Goal: Information Seeking & Learning: Find specific fact

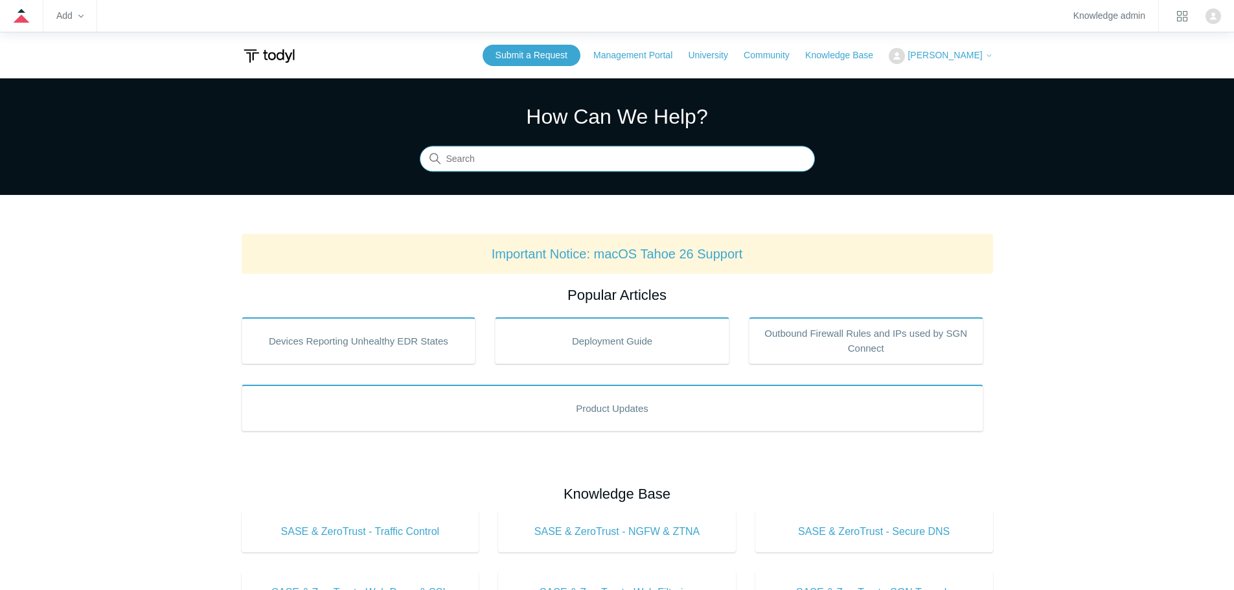
click at [551, 158] on input "Search" at bounding box center [617, 159] width 395 height 26
click at [590, 165] on input "Search" at bounding box center [617, 159] width 395 height 26
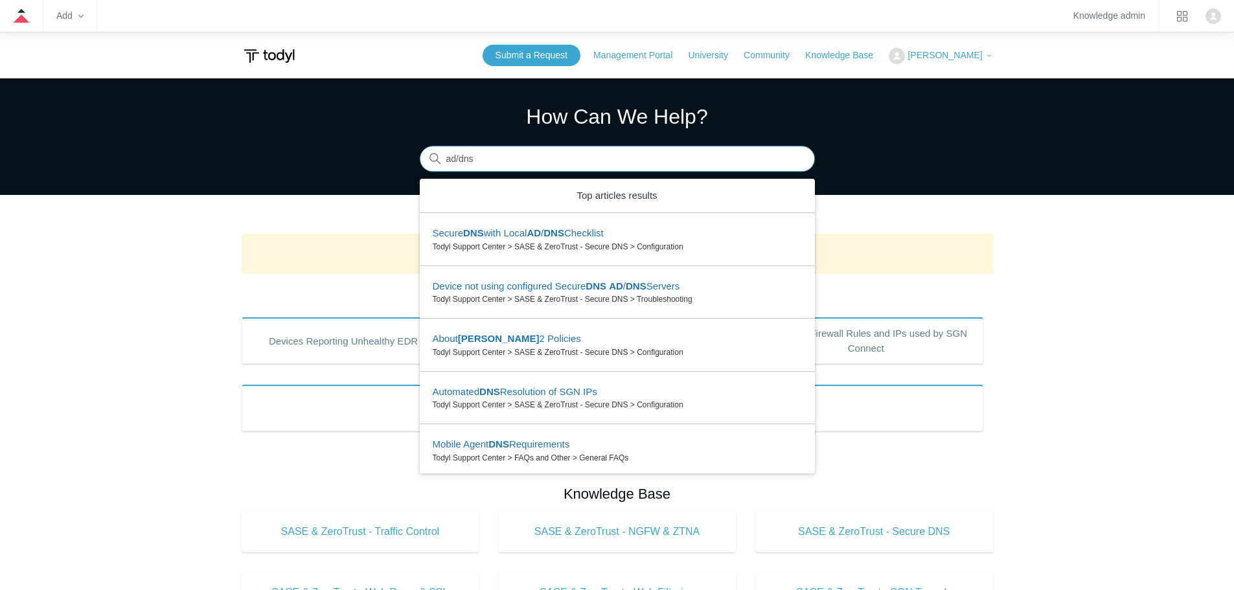
type input "ad/dns"
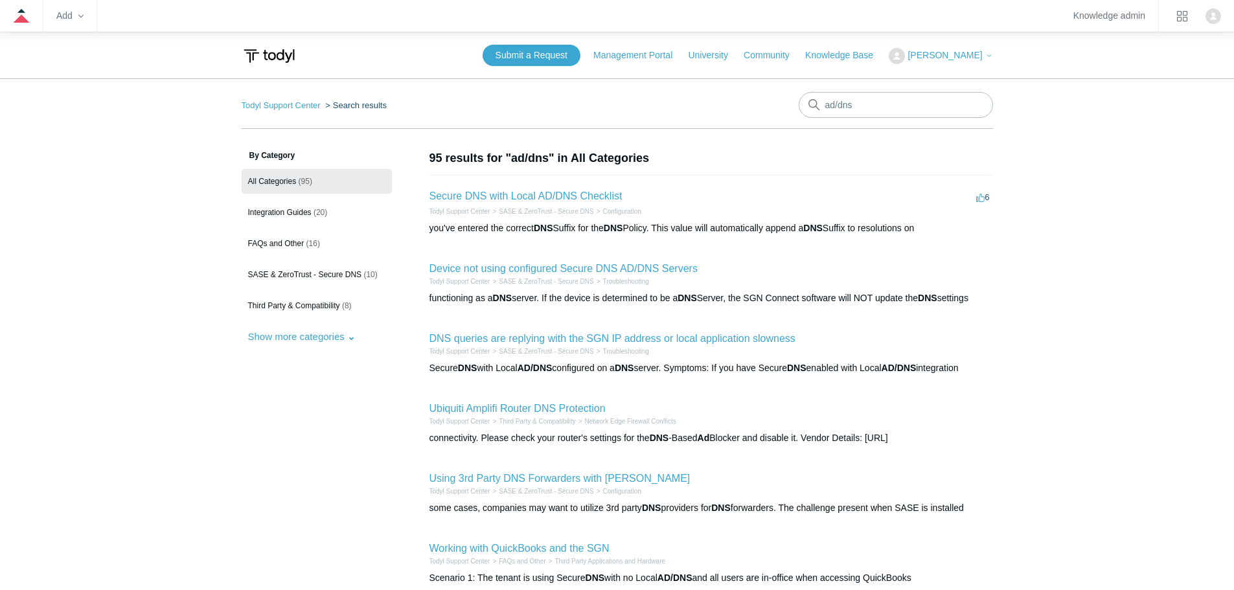
click at [553, 189] on h2 "Secure DNS with Local AD/DNS Checklist" at bounding box center [526, 197] width 193 height 16
click at [555, 190] on h2 "Secure DNS with Local AD/DNS Checklist" at bounding box center [526, 197] width 193 height 16
click at [560, 192] on link "Secure DNS with Local AD/DNS Checklist" at bounding box center [526, 195] width 193 height 11
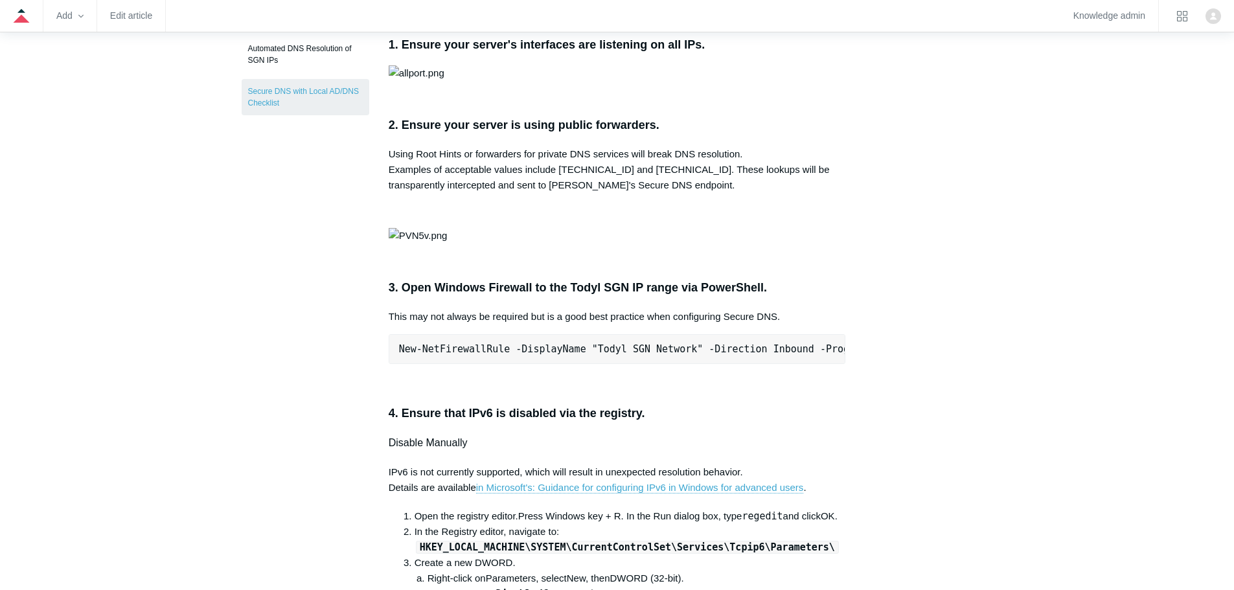
scroll to position [259, 0]
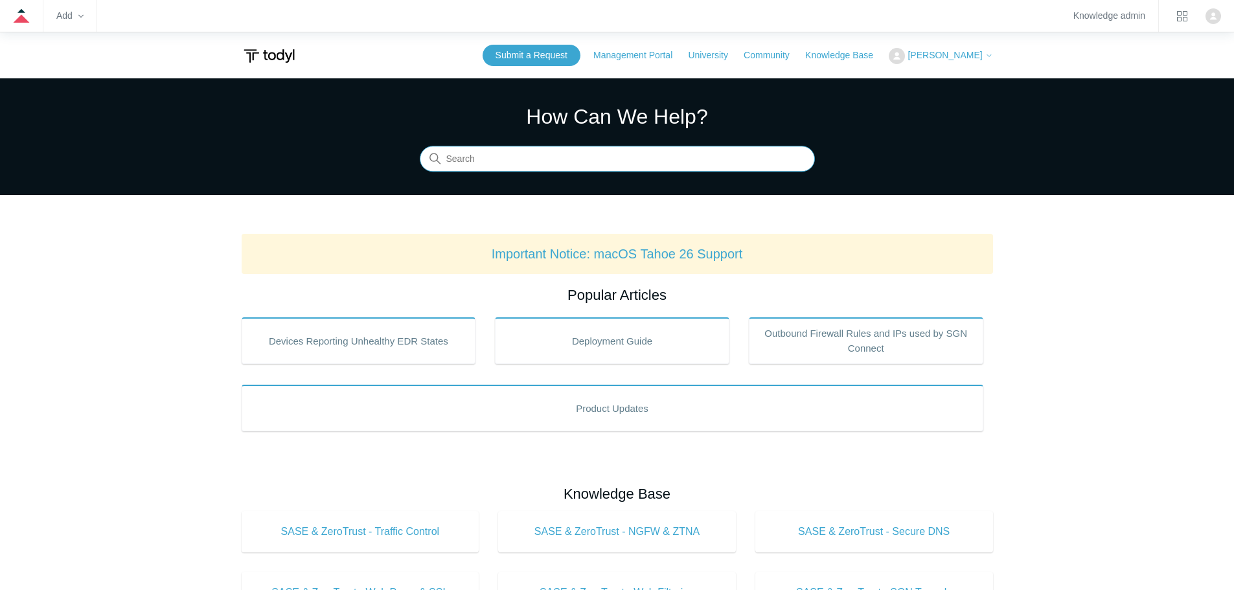
click at [520, 151] on input "Search" at bounding box center [617, 159] width 395 height 26
type input "sophos"
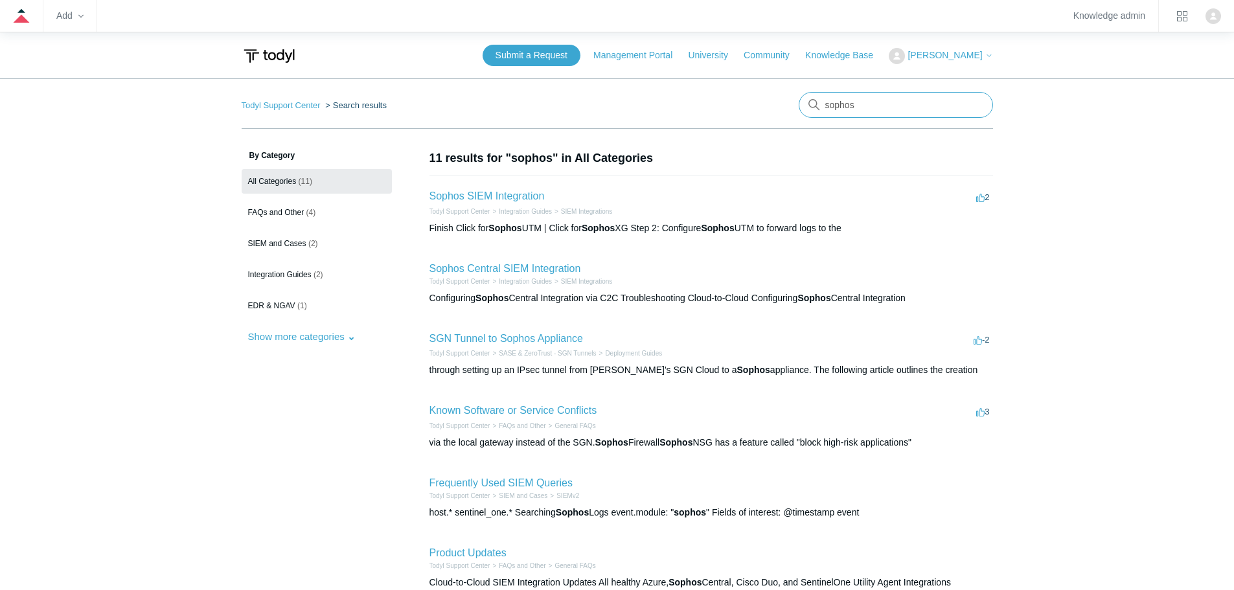
drag, startPoint x: 912, startPoint y: 108, endPoint x: 759, endPoint y: 107, distance: 152.3
click at [759, 107] on nav "Todyl Support Center Search results sophos" at bounding box center [618, 110] width 752 height 37
type input "2008"
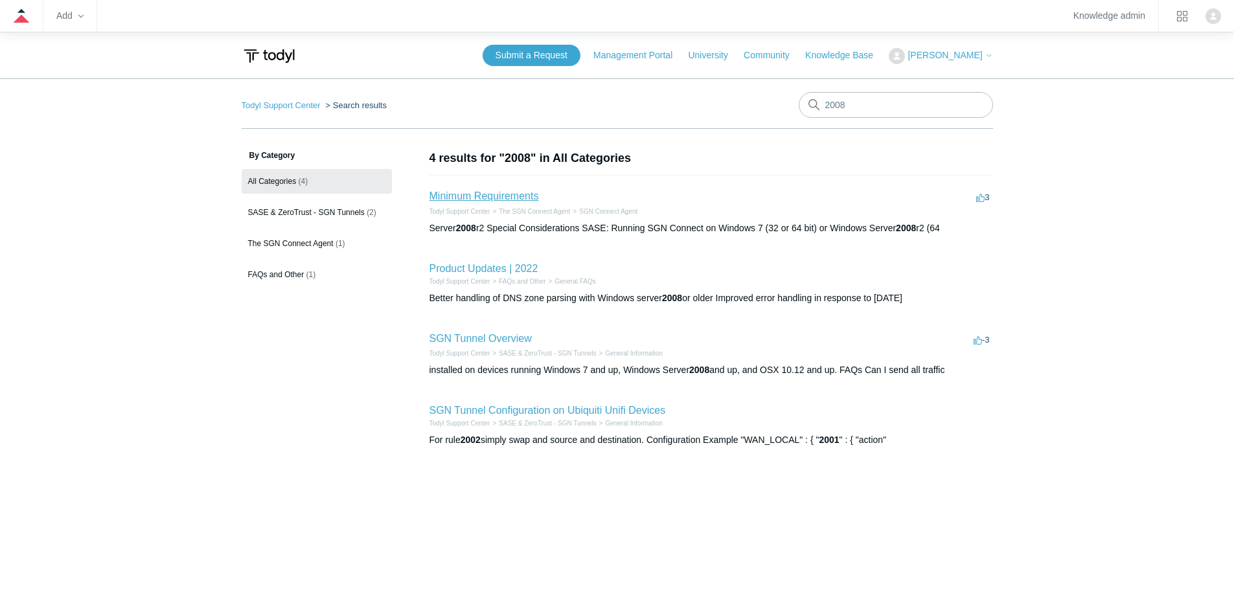
click at [503, 200] on link "Minimum Requirements" at bounding box center [485, 195] width 110 height 11
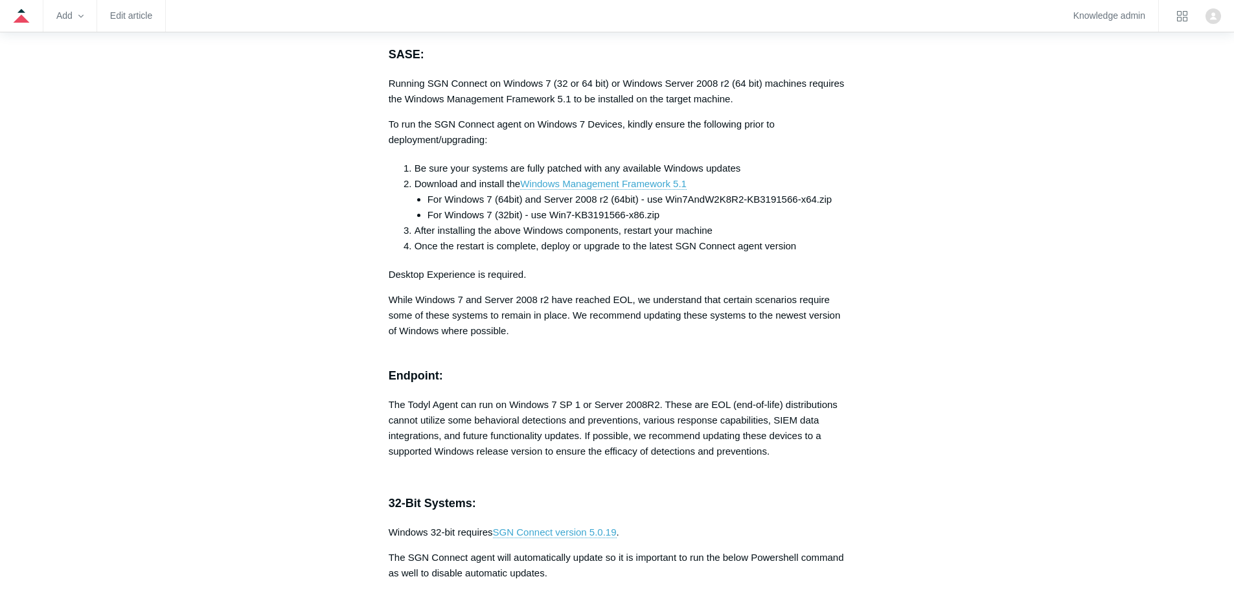
scroll to position [2851, 0]
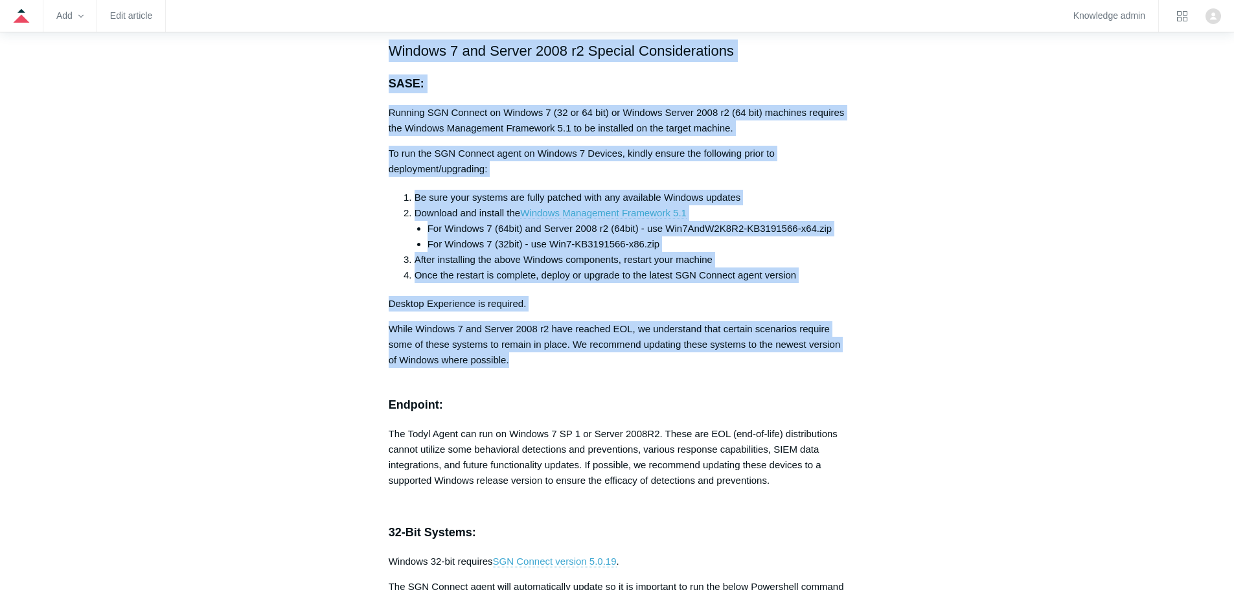
drag, startPoint x: 529, startPoint y: 373, endPoint x: 379, endPoint y: 63, distance: 343.4
copy div "Windows 7 and Server 2008 r2 Special Considerations SASE: Running SGN Connect o…"
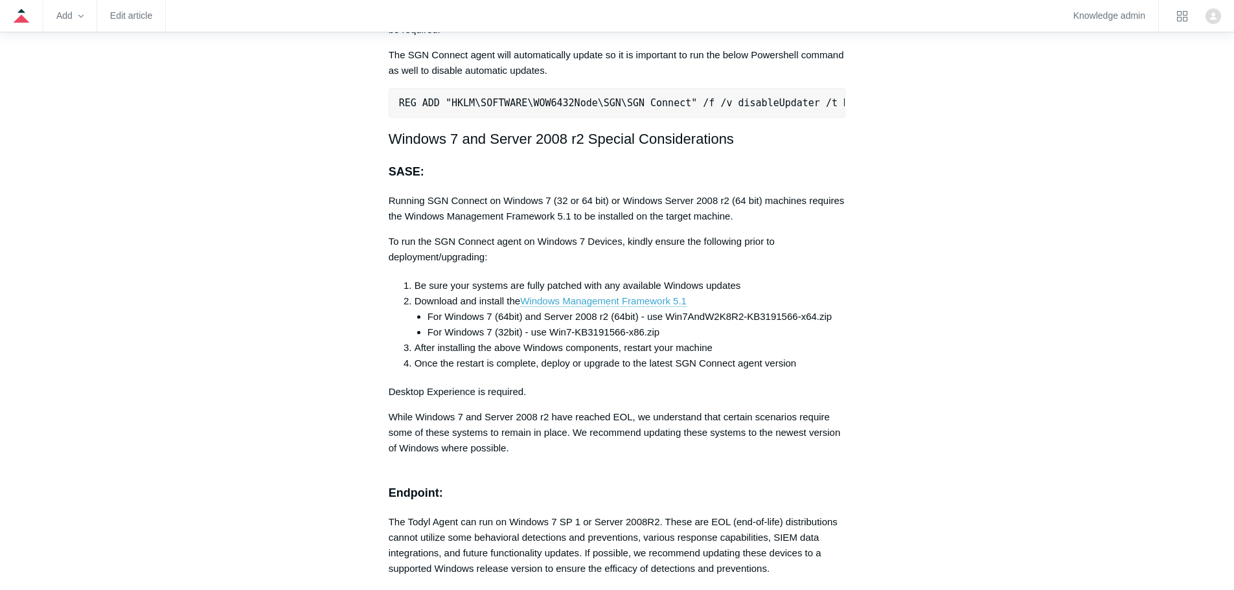
scroll to position [2786, 0]
